Goal: Transaction & Acquisition: Purchase product/service

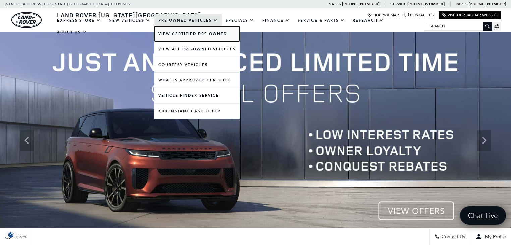
click at [192, 41] on link "View Certified Pre-Owned" at bounding box center [197, 33] width 86 height 15
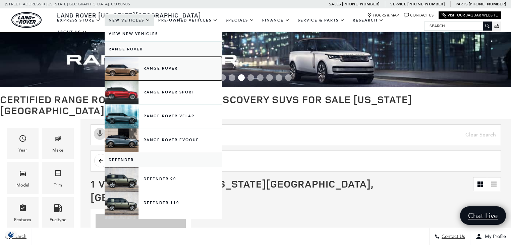
click at [152, 73] on link "Range Rover" at bounding box center [163, 68] width 117 height 23
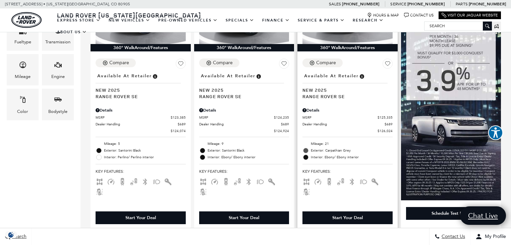
scroll to position [161, 0]
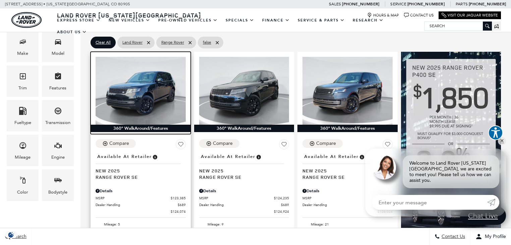
click at [149, 93] on img at bounding box center [141, 90] width 90 height 67
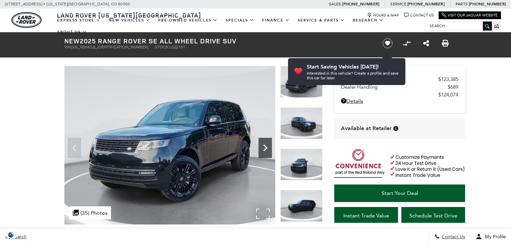
click at [265, 146] on icon "Next" at bounding box center [265, 147] width 4 height 7
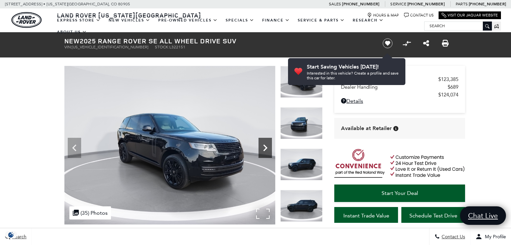
click at [265, 146] on icon "Next" at bounding box center [265, 147] width 4 height 7
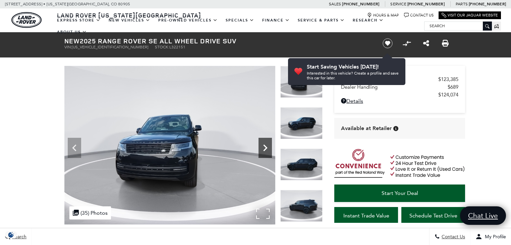
click at [265, 146] on icon "Next" at bounding box center [265, 147] width 4 height 7
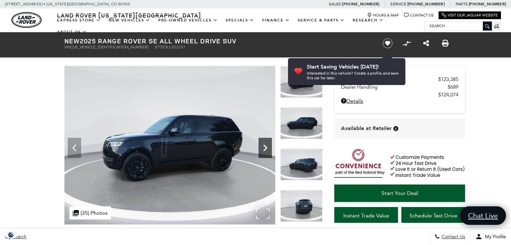
click at [265, 146] on icon "Next" at bounding box center [265, 147] width 4 height 7
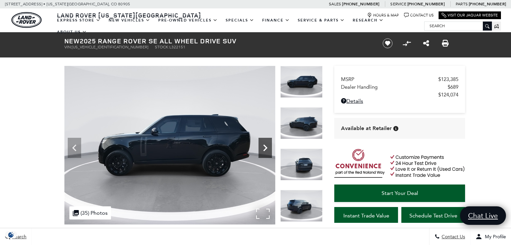
click at [265, 146] on icon "Next" at bounding box center [265, 147] width 4 height 7
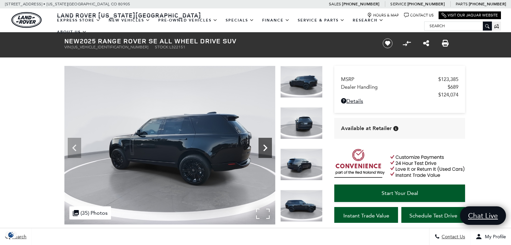
click at [265, 146] on icon "Next" at bounding box center [265, 147] width 4 height 7
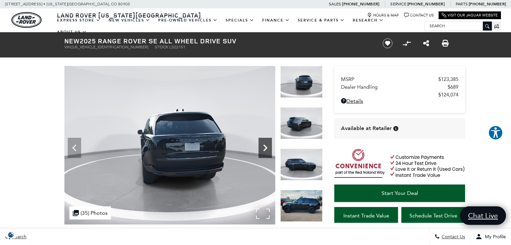
click at [265, 146] on icon "Next" at bounding box center [265, 147] width 4 height 7
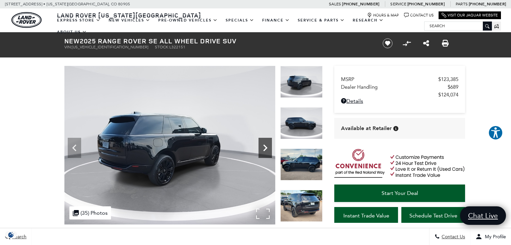
click at [265, 146] on icon "Next" at bounding box center [265, 147] width 4 height 7
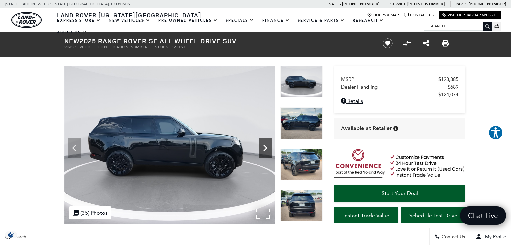
click at [265, 146] on icon "Next" at bounding box center [265, 147] width 4 height 7
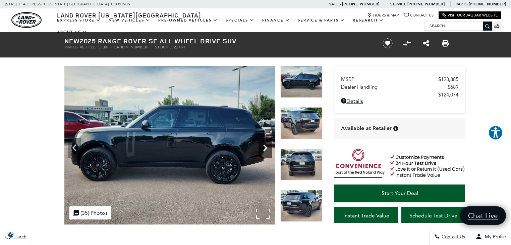
click at [270, 149] on icon "Next" at bounding box center [265, 147] width 13 height 13
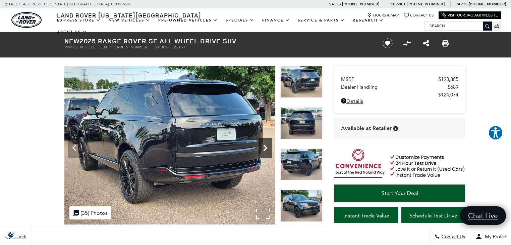
click at [270, 149] on icon "Next" at bounding box center [265, 147] width 13 height 13
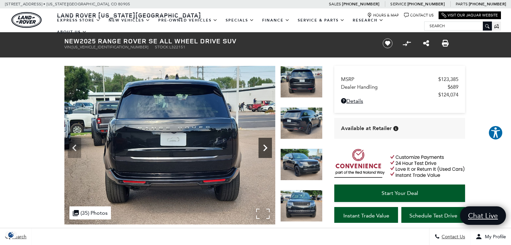
click at [270, 149] on icon "Next" at bounding box center [265, 147] width 13 height 13
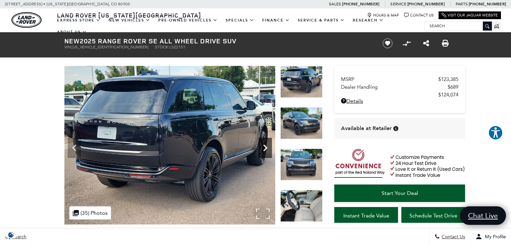
click at [270, 149] on icon "Next" at bounding box center [265, 147] width 13 height 13
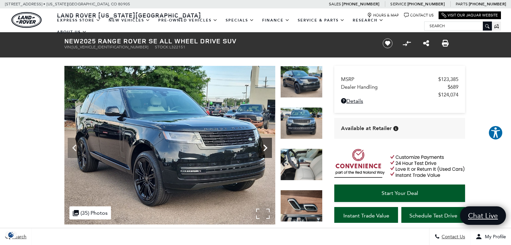
click at [270, 149] on icon "Next" at bounding box center [265, 147] width 13 height 13
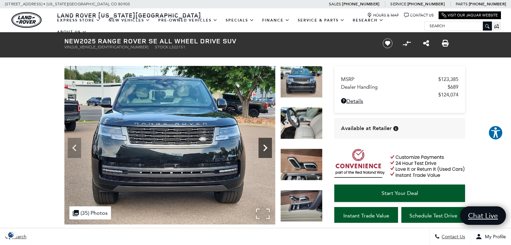
click at [270, 149] on icon "Next" at bounding box center [265, 147] width 13 height 13
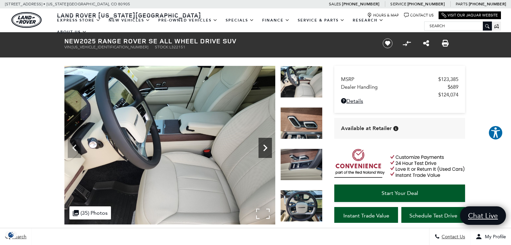
click at [270, 149] on icon "Next" at bounding box center [265, 147] width 13 height 13
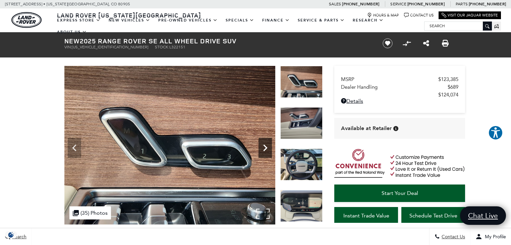
click at [270, 149] on icon "Next" at bounding box center [265, 147] width 13 height 13
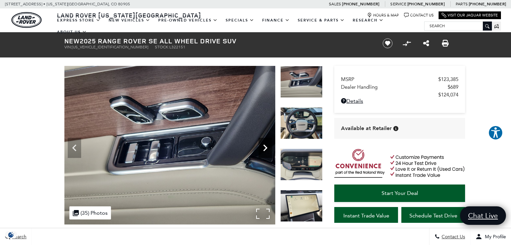
click at [270, 149] on icon "Next" at bounding box center [265, 147] width 13 height 13
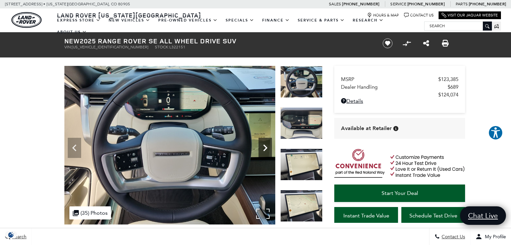
click at [267, 151] on icon "Next" at bounding box center [265, 147] width 13 height 13
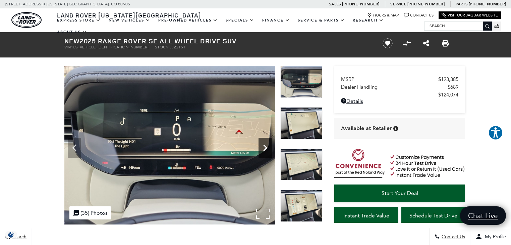
click at [267, 151] on icon "Next" at bounding box center [265, 147] width 13 height 13
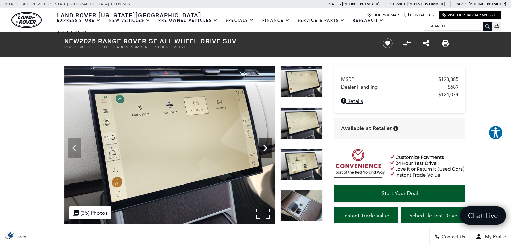
click at [267, 151] on icon "Next" at bounding box center [265, 147] width 13 height 13
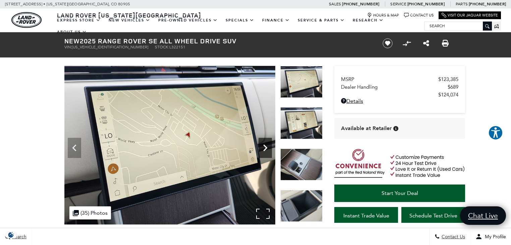
click at [267, 151] on icon "Next" at bounding box center [265, 147] width 13 height 13
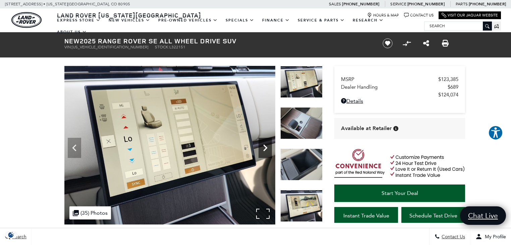
click at [267, 151] on icon "Next" at bounding box center [265, 147] width 13 height 13
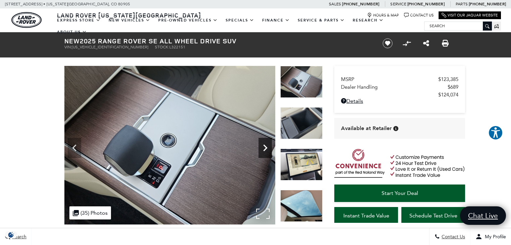
click at [267, 151] on icon "Next" at bounding box center [265, 147] width 13 height 13
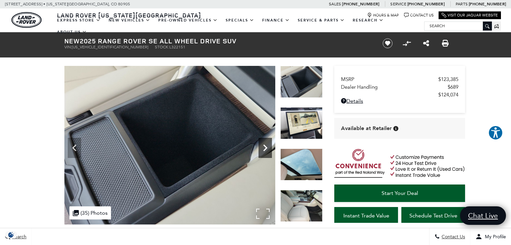
click at [267, 151] on icon "Next" at bounding box center [265, 147] width 13 height 13
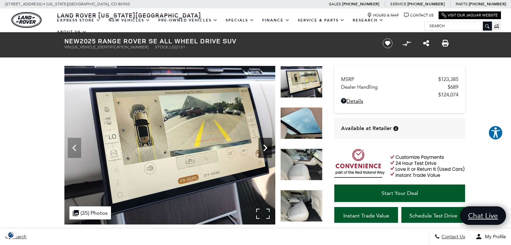
click at [267, 151] on icon "Next" at bounding box center [265, 147] width 13 height 13
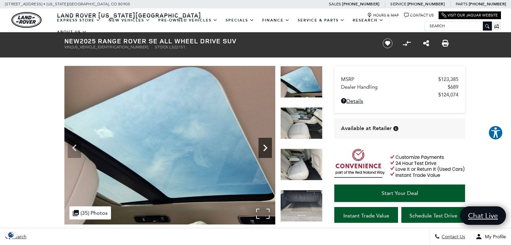
click at [267, 151] on icon "Next" at bounding box center [265, 147] width 13 height 13
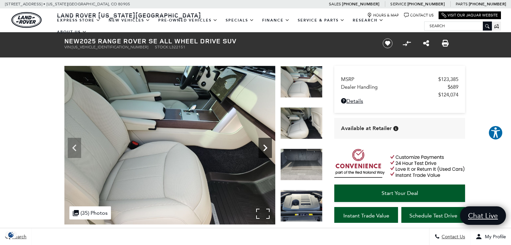
click at [267, 151] on icon "Next" at bounding box center [265, 147] width 13 height 13
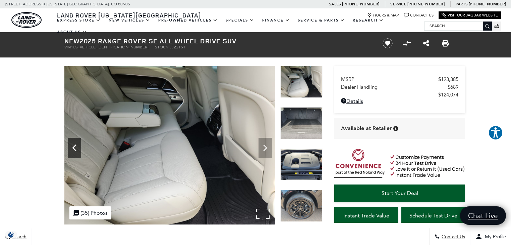
click at [76, 146] on icon "Previous" at bounding box center [74, 147] width 13 height 13
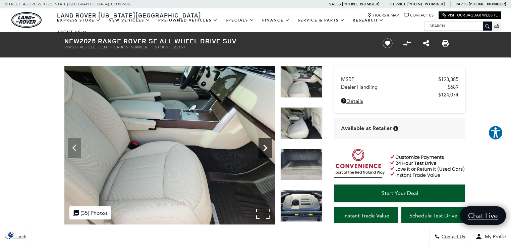
click at [262, 145] on icon "Next" at bounding box center [265, 147] width 13 height 13
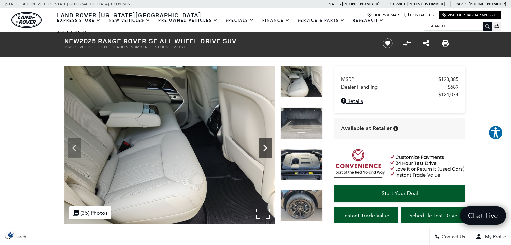
click at [262, 145] on icon "Next" at bounding box center [265, 147] width 13 height 13
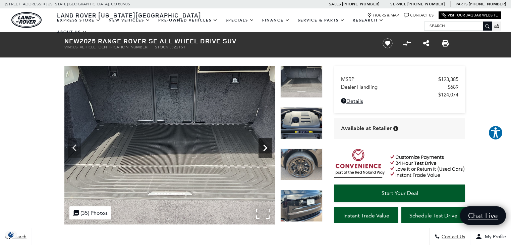
click at [262, 145] on icon "Next" at bounding box center [265, 147] width 13 height 13
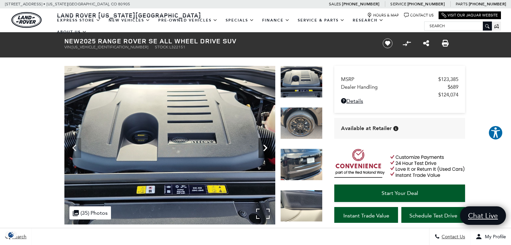
click at [262, 145] on icon "Next" at bounding box center [265, 147] width 13 height 13
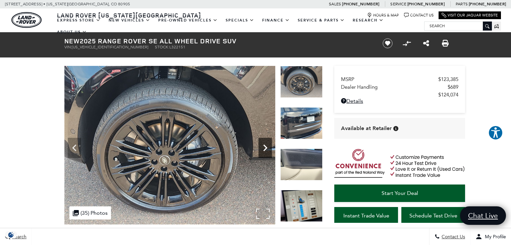
click at [266, 154] on icon "Next" at bounding box center [265, 147] width 13 height 13
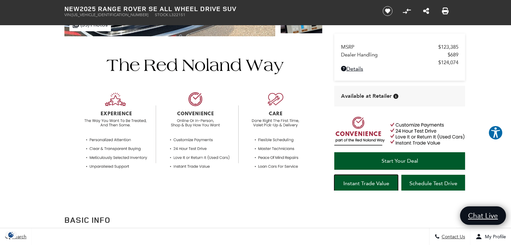
click at [365, 188] on link "Instant Trade Value" at bounding box center [366, 182] width 64 height 17
